Goal: Transaction & Acquisition: Purchase product/service

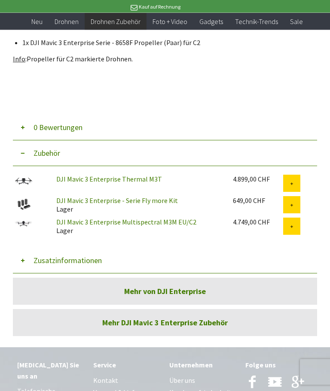
scroll to position [700, 0]
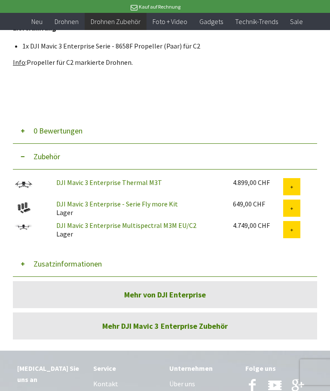
click at [36, 271] on button "Zusatzinformationen" at bounding box center [165, 264] width 304 height 26
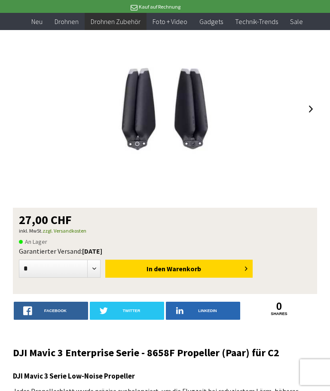
scroll to position [101, 0]
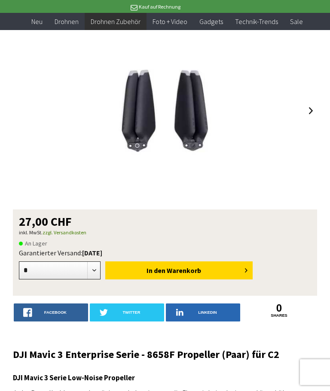
click at [94, 269] on select "* * * * * * * * * ** ** ** ** ** ** ** ** ** ** **" at bounding box center [60, 271] width 82 height 18
select select "*"
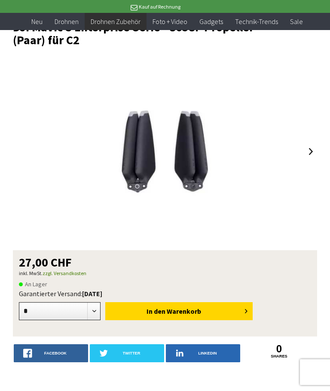
scroll to position [61, 0]
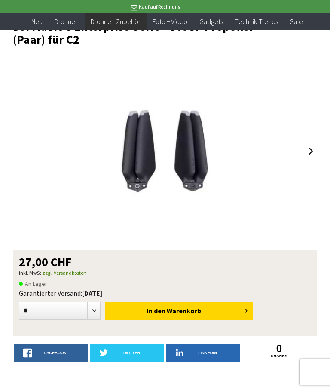
click at [146, 309] on button "In den Warenkorb" at bounding box center [178, 311] width 147 height 18
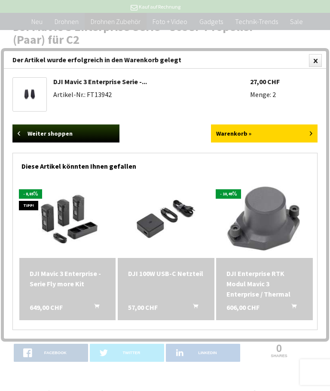
click at [29, 133] on link "Weiter shoppen" at bounding box center [65, 134] width 107 height 18
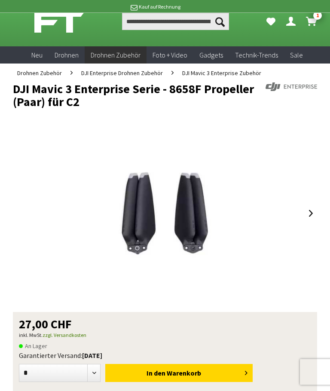
scroll to position [0, 0]
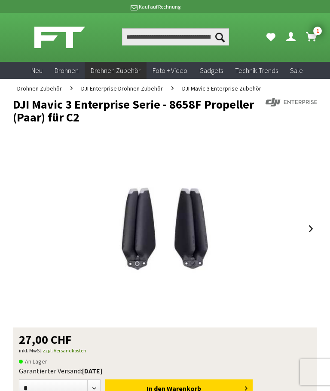
click at [196, 86] on span "DJI Mavic 3 Enterprise Zubehör" at bounding box center [221, 89] width 79 height 8
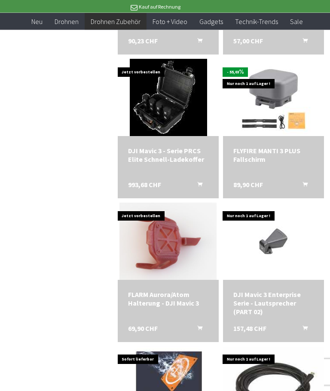
scroll to position [716, 0]
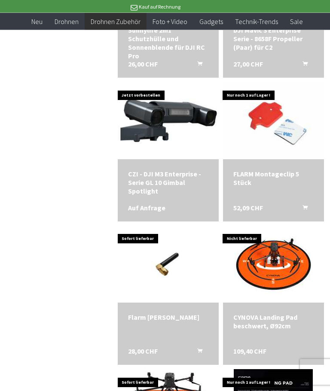
scroll to position [1595, 0]
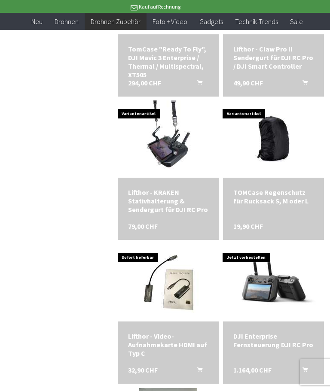
scroll to position [2399, 0]
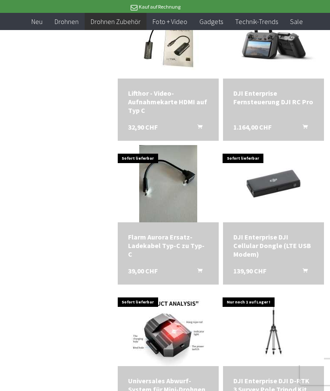
scroll to position [2642, 0]
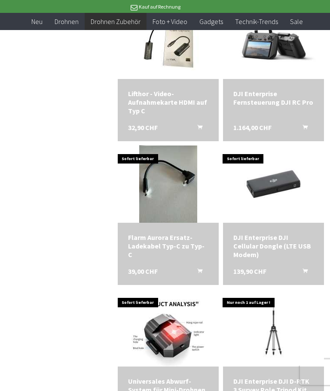
click at [243, 242] on div "DJI Enterprise DJI Cellular Dongle (LTE USB Modem)" at bounding box center [273, 246] width 80 height 26
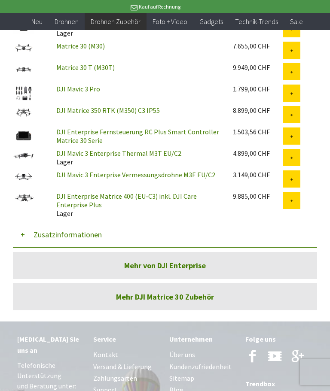
scroll to position [803, 0]
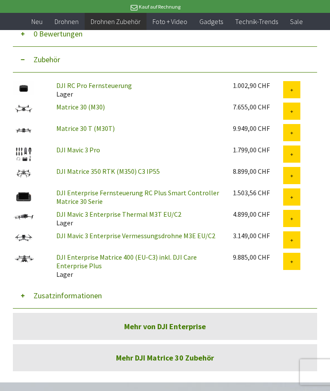
click at [31, 287] on button "Zusatzinformationen" at bounding box center [165, 296] width 304 height 26
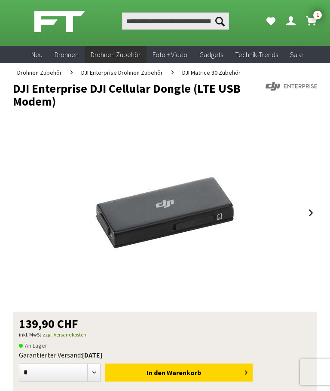
scroll to position [0, 0]
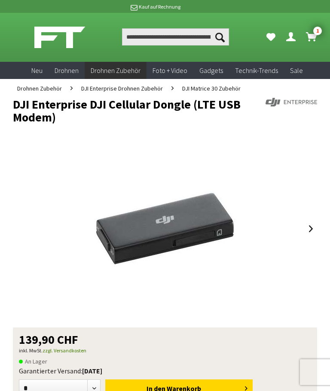
click at [121, 89] on span "DJI Enterprise Drohnen Zubehör" at bounding box center [122, 89] width 82 height 8
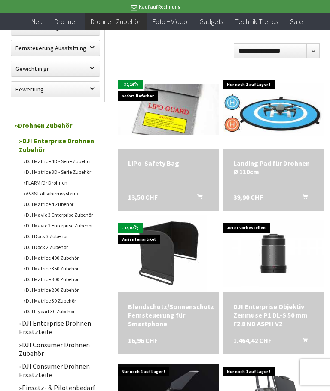
scroll to position [275, 0]
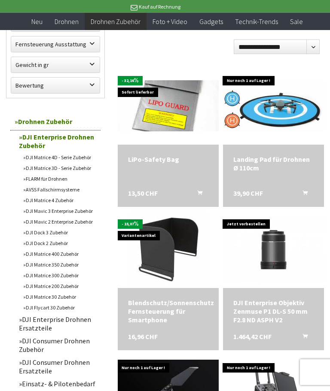
click at [37, 215] on link "DJI Mavic 3 Enterprise Zubehör" at bounding box center [60, 211] width 82 height 11
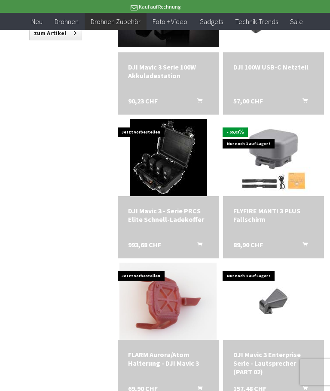
scroll to position [655, 0]
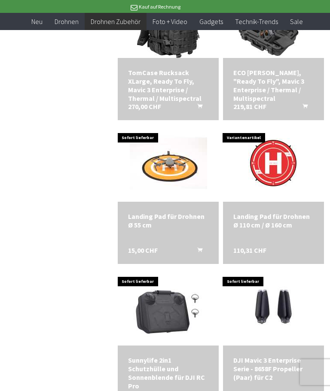
scroll to position [1224, 0]
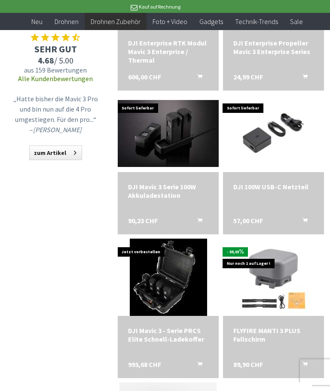
scroll to position [535, 0]
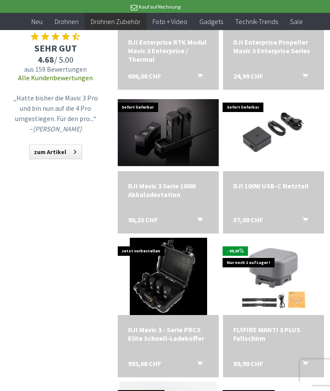
click at [140, 291] on img at bounding box center [168, 276] width 77 height 77
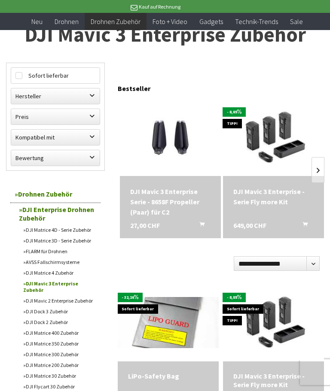
scroll to position [0, 0]
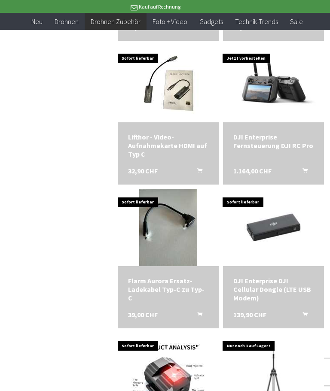
scroll to position [2599, 0]
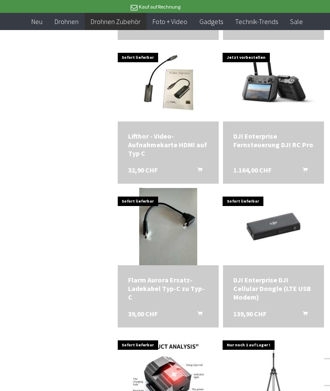
click at [241, 287] on div "DJI Enterprise DJI Cellular Dongle (LTE USB Modem)" at bounding box center [273, 289] width 80 height 26
click at [253, 245] on img at bounding box center [273, 226] width 101 height 67
click at [240, 289] on div "DJI Enterprise DJI Cellular Dongle (LTE USB Modem)" at bounding box center [273, 289] width 80 height 26
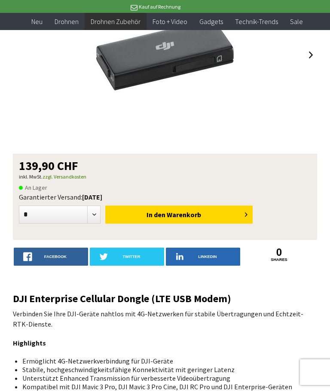
scroll to position [131, 0]
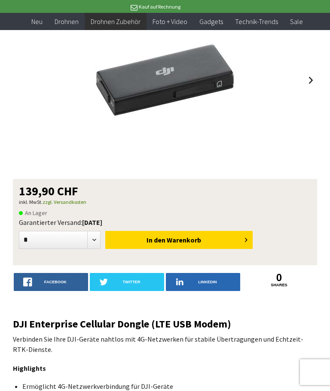
click at [147, 238] on span "In den" at bounding box center [156, 240] width 19 height 9
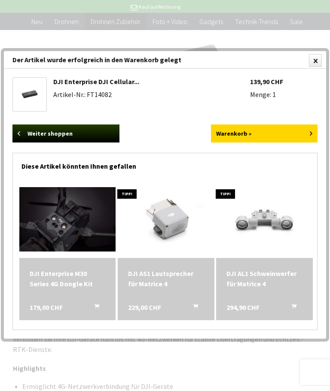
click at [232, 130] on link "Warenkorb »" at bounding box center [264, 134] width 107 height 18
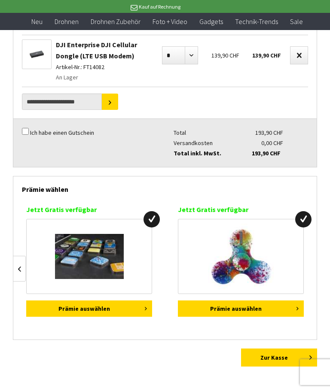
scroll to position [0, 758]
click at [67, 254] on img at bounding box center [89, 256] width 69 height 45
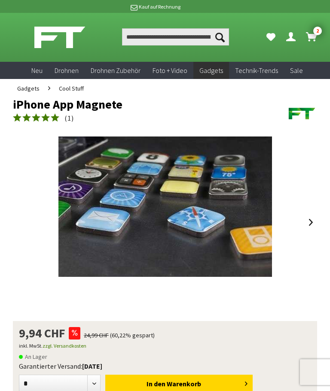
click at [315, 36] on icon "Warenkorb" at bounding box center [311, 36] width 11 height 9
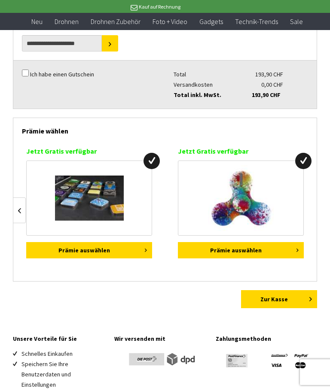
scroll to position [0, 758]
click at [265, 300] on link "Zur Kasse" at bounding box center [279, 299] width 76 height 18
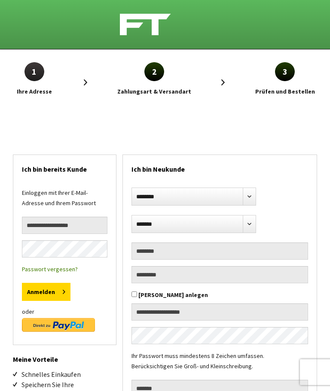
select select "**"
click at [34, 324] on img at bounding box center [58, 325] width 73 height 14
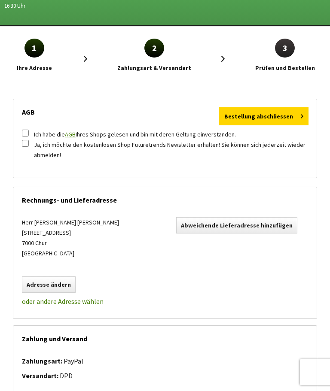
scroll to position [53, 0]
click at [265, 116] on button "Bestellung abschliessen" at bounding box center [263, 117] width 89 height 18
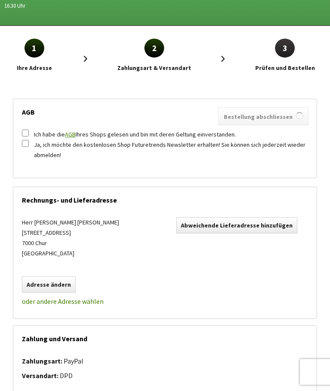
scroll to position [54, 0]
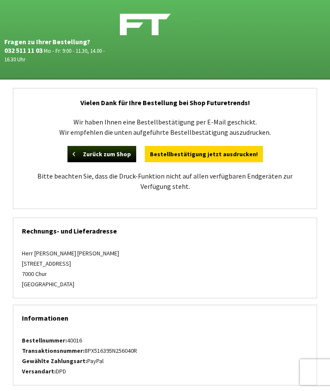
click at [113, 158] on link "Zurück zum Shop" at bounding box center [101, 154] width 69 height 16
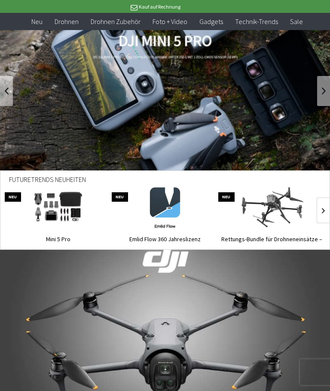
scroll to position [51, 0]
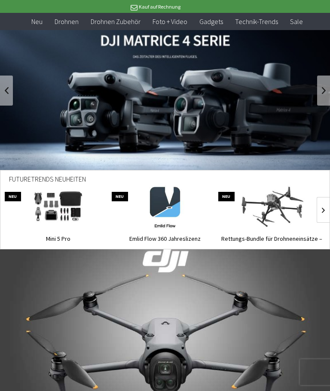
click at [327, 212] on link at bounding box center [323, 210] width 13 height 26
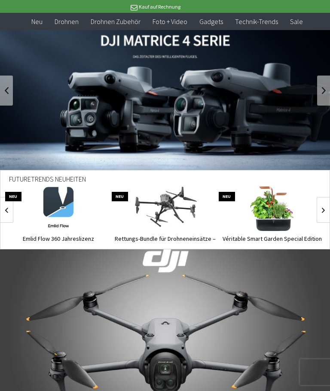
scroll to position [0, 107]
click at [328, 203] on link at bounding box center [323, 210] width 13 height 26
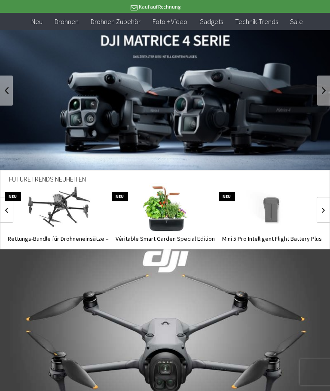
scroll to position [0, 214]
click at [329, 203] on link at bounding box center [323, 210] width 13 height 26
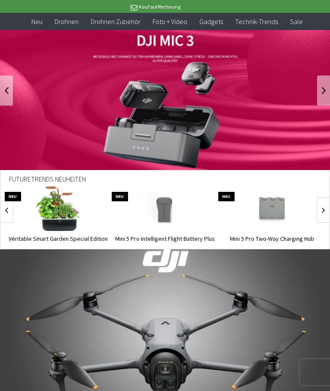
scroll to position [0, 321]
click at [328, 204] on link at bounding box center [323, 210] width 13 height 26
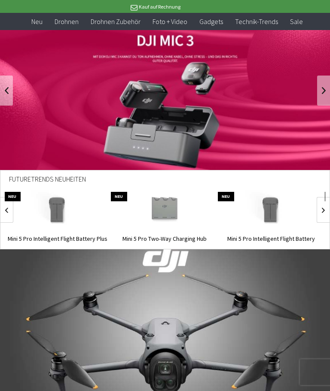
click at [328, 203] on link at bounding box center [323, 210] width 13 height 26
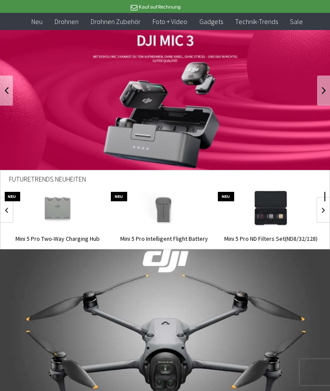
click at [329, 203] on link at bounding box center [323, 210] width 13 height 26
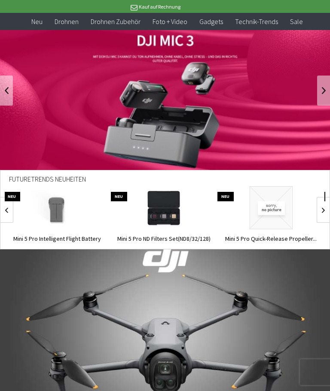
click at [328, 203] on link at bounding box center [323, 210] width 13 height 26
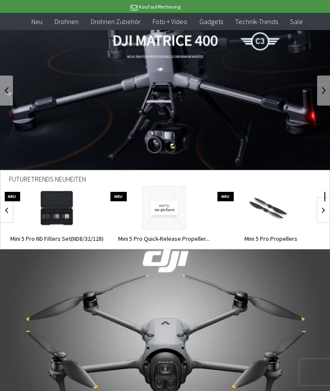
click at [329, 205] on link at bounding box center [323, 210] width 13 height 26
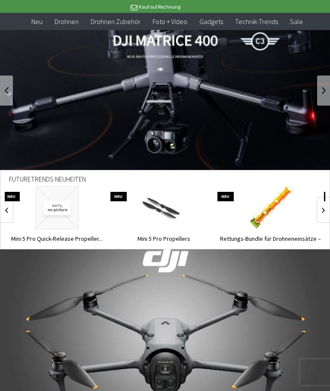
click at [329, 204] on link at bounding box center [323, 210] width 13 height 26
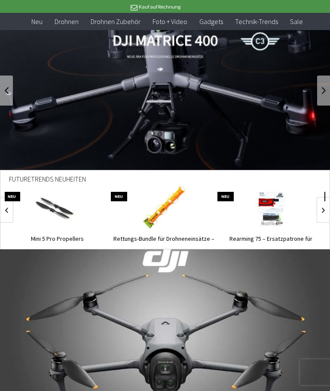
scroll to position [0, 963]
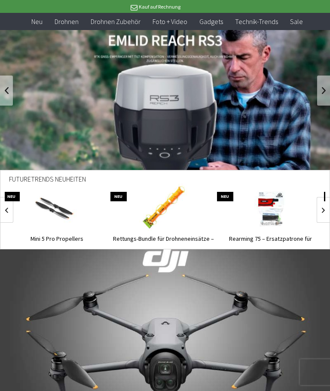
click at [327, 204] on link at bounding box center [323, 210] width 13 height 26
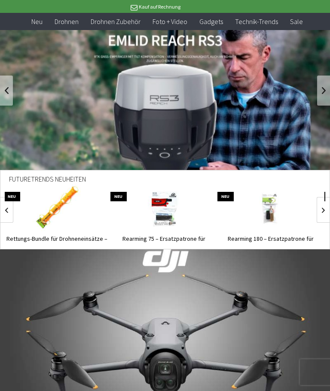
scroll to position [0, 1070]
click at [327, 205] on link at bounding box center [323, 210] width 13 height 26
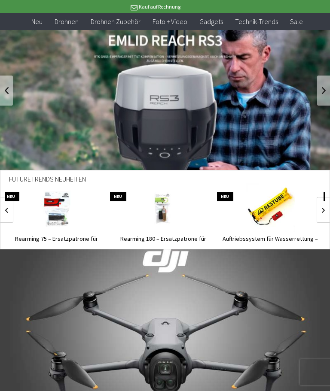
click at [329, 204] on link at bounding box center [323, 210] width 13 height 26
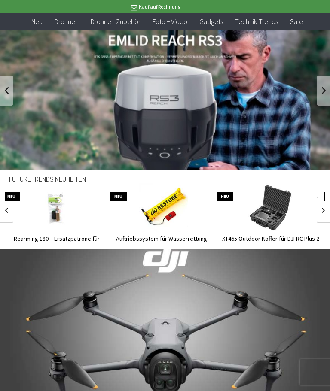
scroll to position [0, 1284]
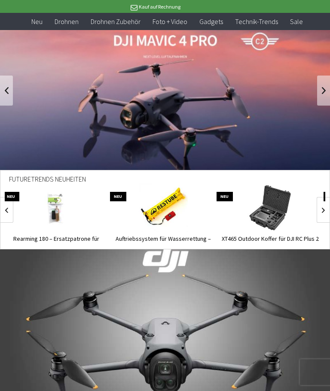
click at [328, 204] on link at bounding box center [323, 210] width 13 height 26
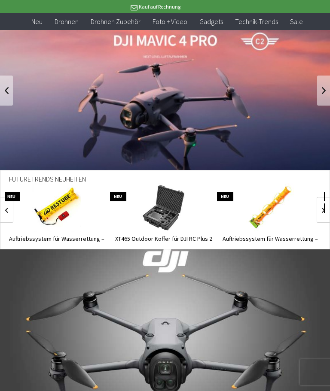
scroll to position [0, 1391]
click at [327, 204] on link at bounding box center [323, 210] width 13 height 26
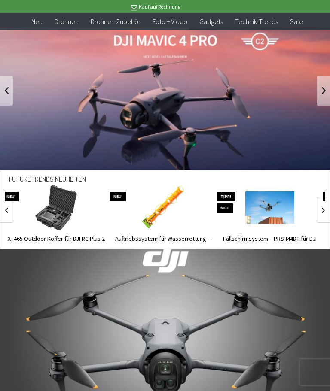
click at [328, 203] on link at bounding box center [323, 210] width 13 height 26
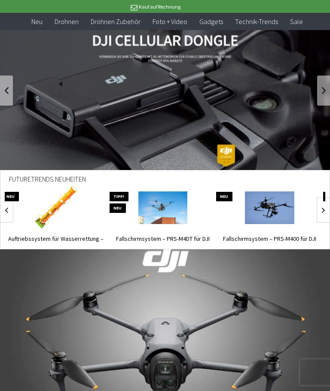
click at [328, 204] on link at bounding box center [323, 210] width 13 height 26
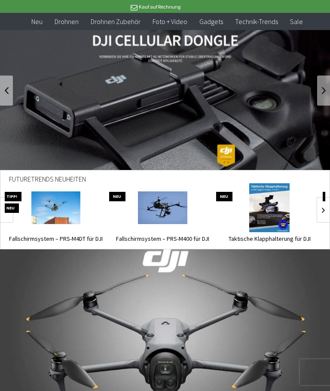
click at [329, 202] on link at bounding box center [323, 210] width 13 height 26
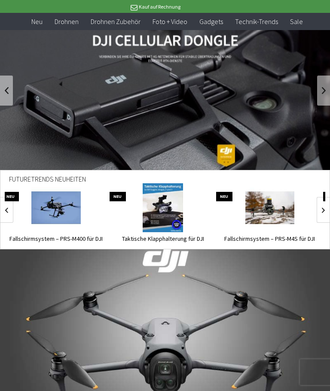
scroll to position [0, 1819]
click at [328, 204] on link at bounding box center [323, 210] width 13 height 26
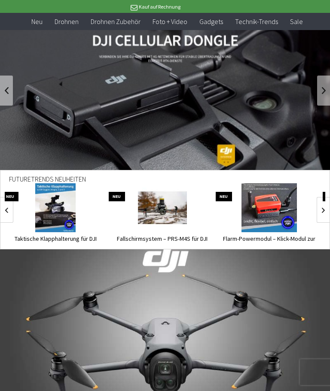
click at [328, 204] on link at bounding box center [323, 210] width 13 height 26
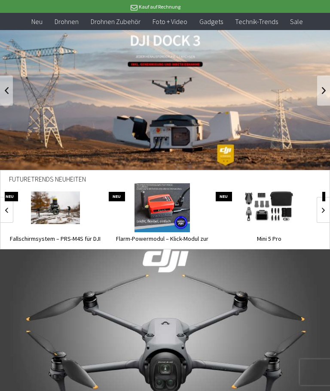
click at [327, 204] on link at bounding box center [323, 210] width 13 height 26
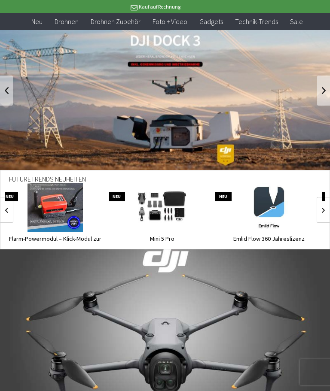
click at [328, 203] on link at bounding box center [323, 210] width 13 height 26
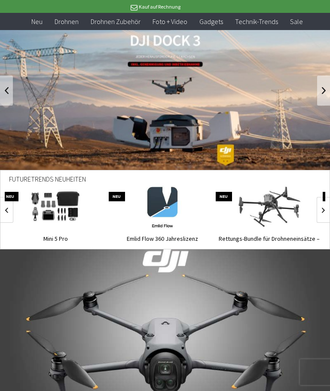
scroll to position [0, 2247]
click at [67, 206] on img at bounding box center [55, 207] width 74 height 49
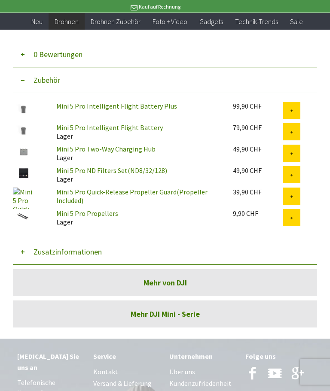
scroll to position [2344, 0]
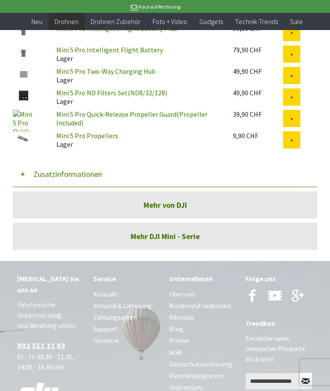
click at [226, 250] on link "Mehr DJI Mini - Serie" at bounding box center [165, 236] width 304 height 27
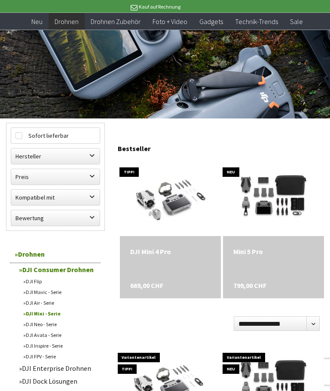
scroll to position [160, 0]
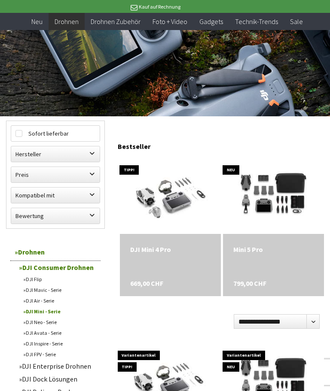
click at [311, 184] on img at bounding box center [273, 195] width 101 height 67
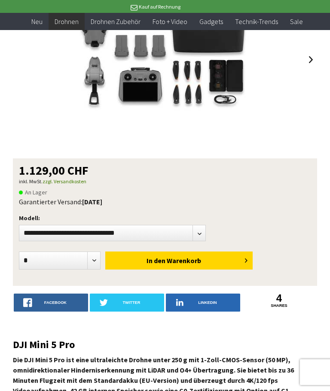
scroll to position [146, 0]
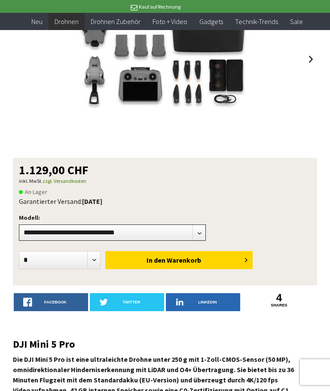
click at [148, 233] on select"] "**********" at bounding box center [112, 233] width 187 height 16
select select"] "***"
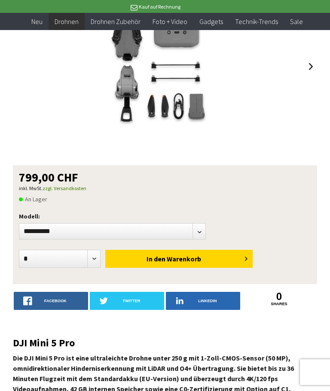
scroll to position [139, 0]
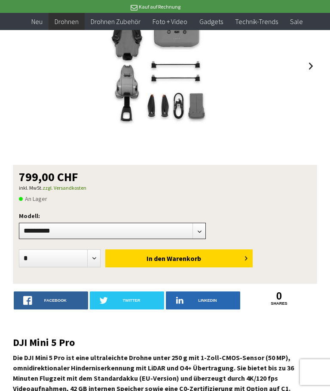
click at [147, 225] on select"] "**********" at bounding box center [112, 231] width 187 height 16
select select"] "***"
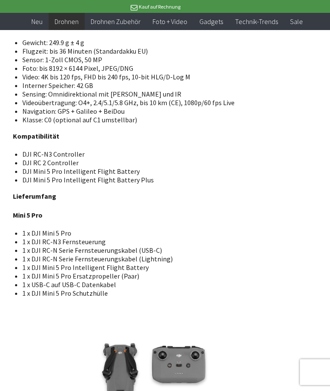
scroll to position [1406, 0]
click at [67, 168] on li "DJI RC 2 Controller" at bounding box center [166, 163] width 288 height 9
click at [72, 168] on li "DJI RC 2 Controller" at bounding box center [166, 163] width 288 height 9
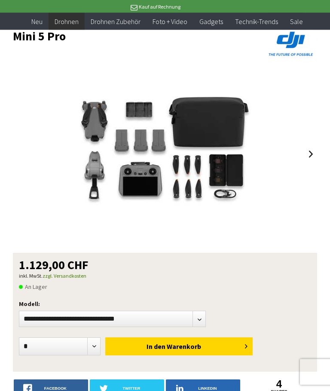
scroll to position [0, 0]
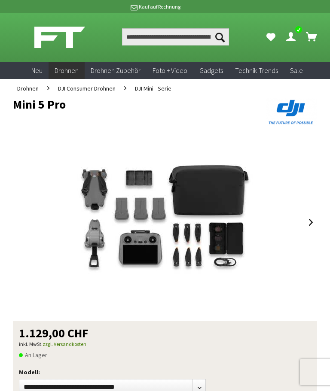
click at [29, 89] on span "Drohnen" at bounding box center [27, 89] width 21 height 8
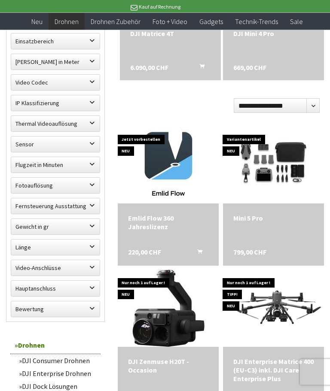
scroll to position [379, 0]
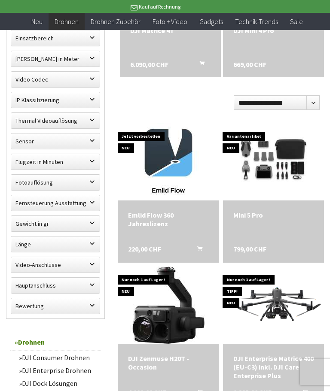
click at [136, 214] on div "Emlid Flow 360 Jahreslizenz" at bounding box center [168, 219] width 80 height 17
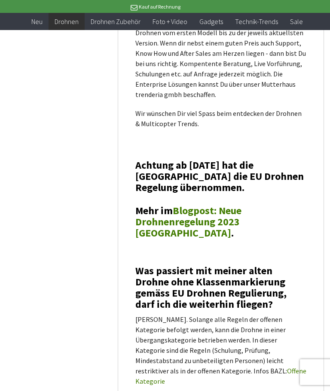
scroll to position [1689, 0]
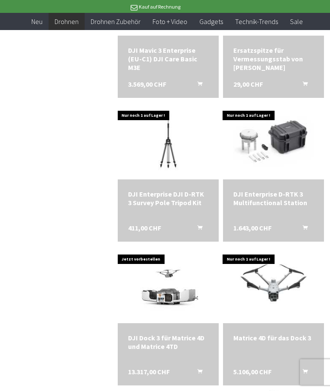
scroll to position [1406, 0]
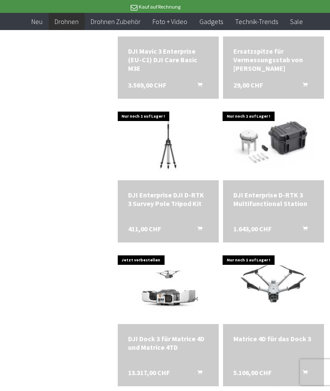
click at [235, 188] on div "DJI Enterprise D-RTK 3 Multifunctional Station 1.643,00 CHF In den Warenkorb" at bounding box center [273, 211] width 101 height 62
click at [245, 194] on div "DJI Enterprise D-RTK 3 Multifunctional Station" at bounding box center [273, 199] width 80 height 17
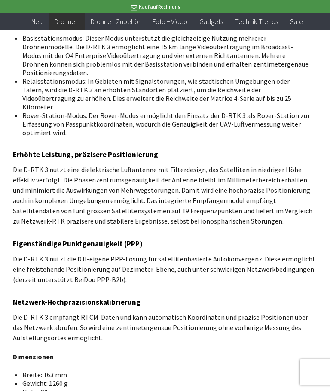
scroll to position [749, 0]
